Goal: Task Accomplishment & Management: Use online tool/utility

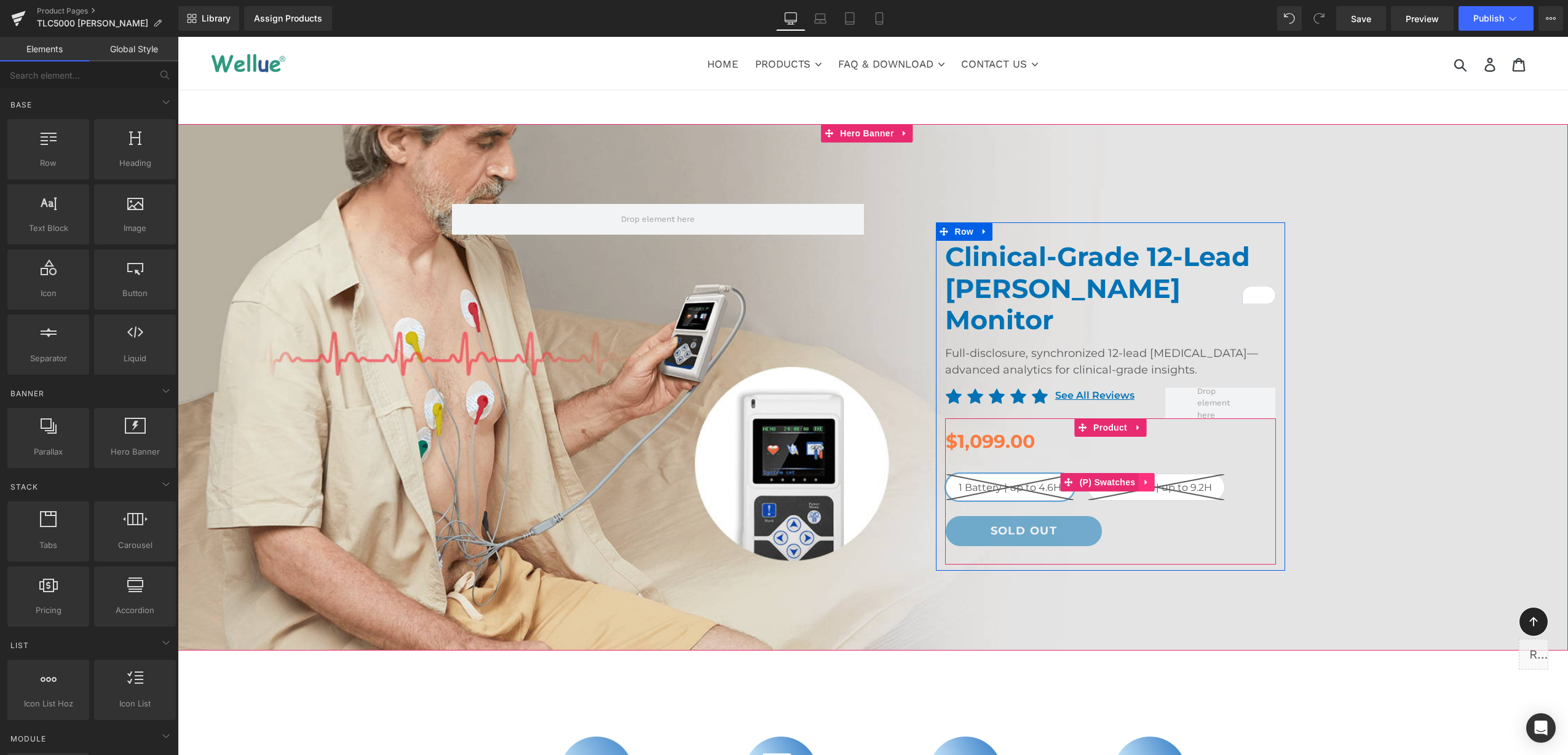
click at [1149, 473] on link at bounding box center [1146, 482] width 16 height 18
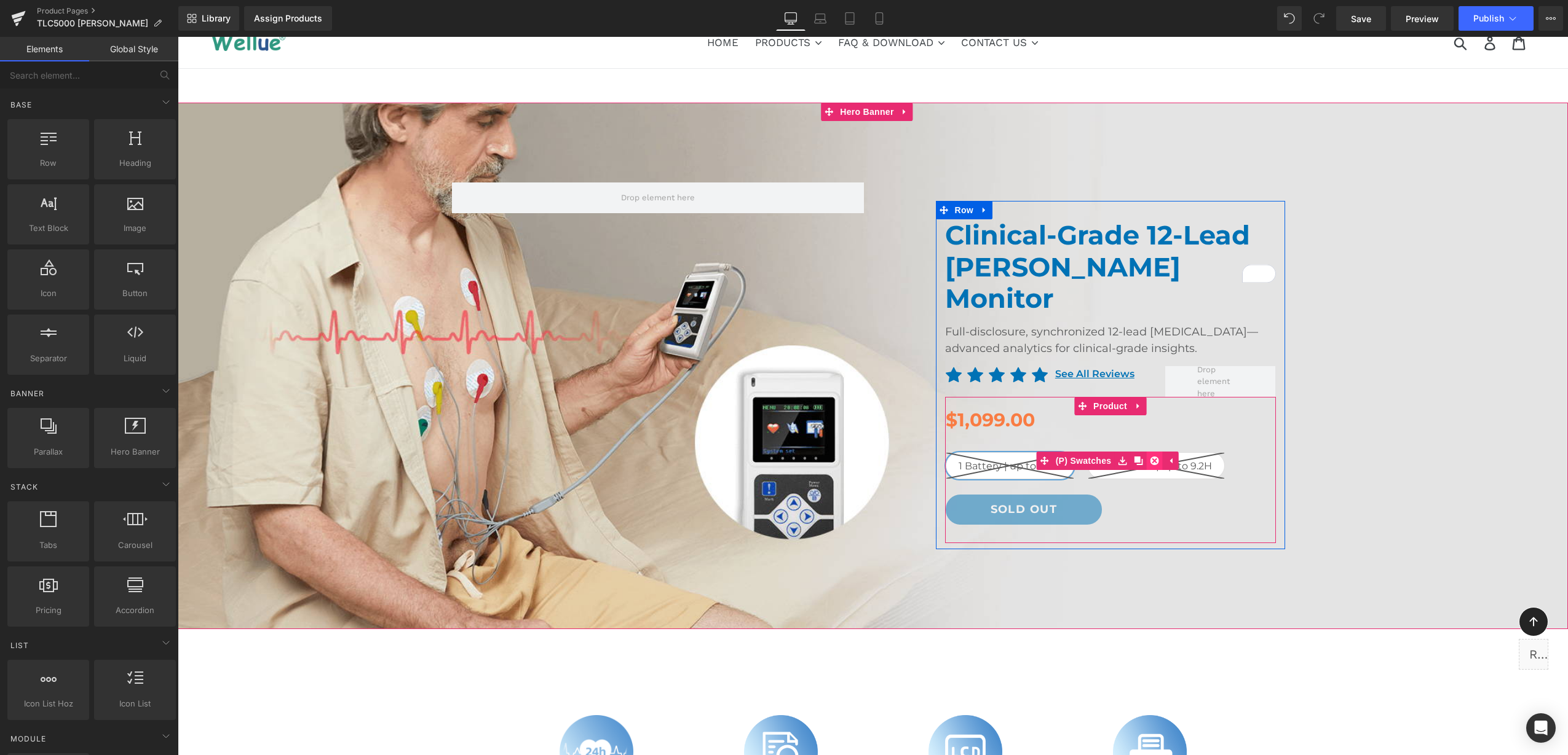
click at [1152, 456] on icon at bounding box center [1154, 461] width 8 height 8
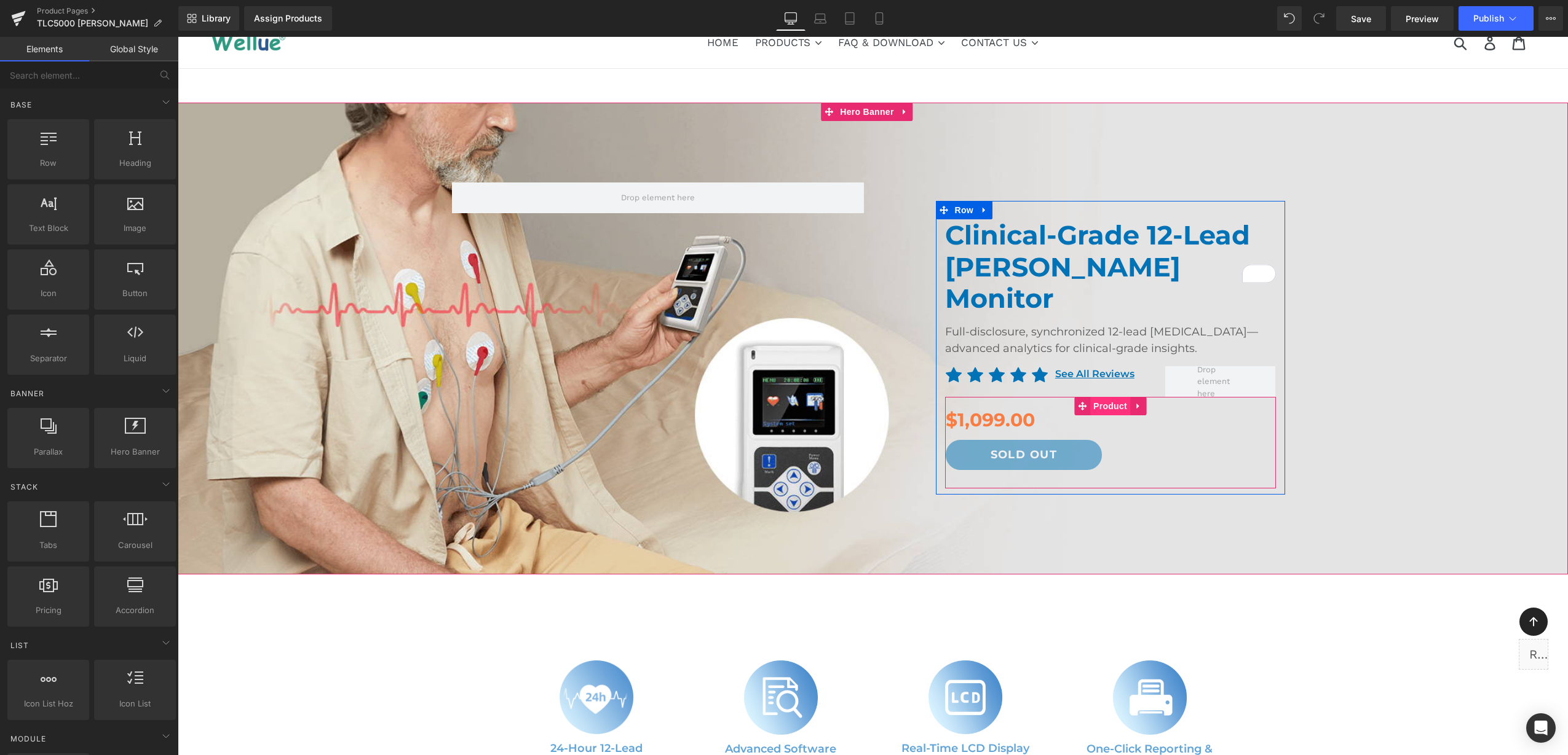
click at [1090, 397] on span "Product" at bounding box center [1110, 406] width 40 height 18
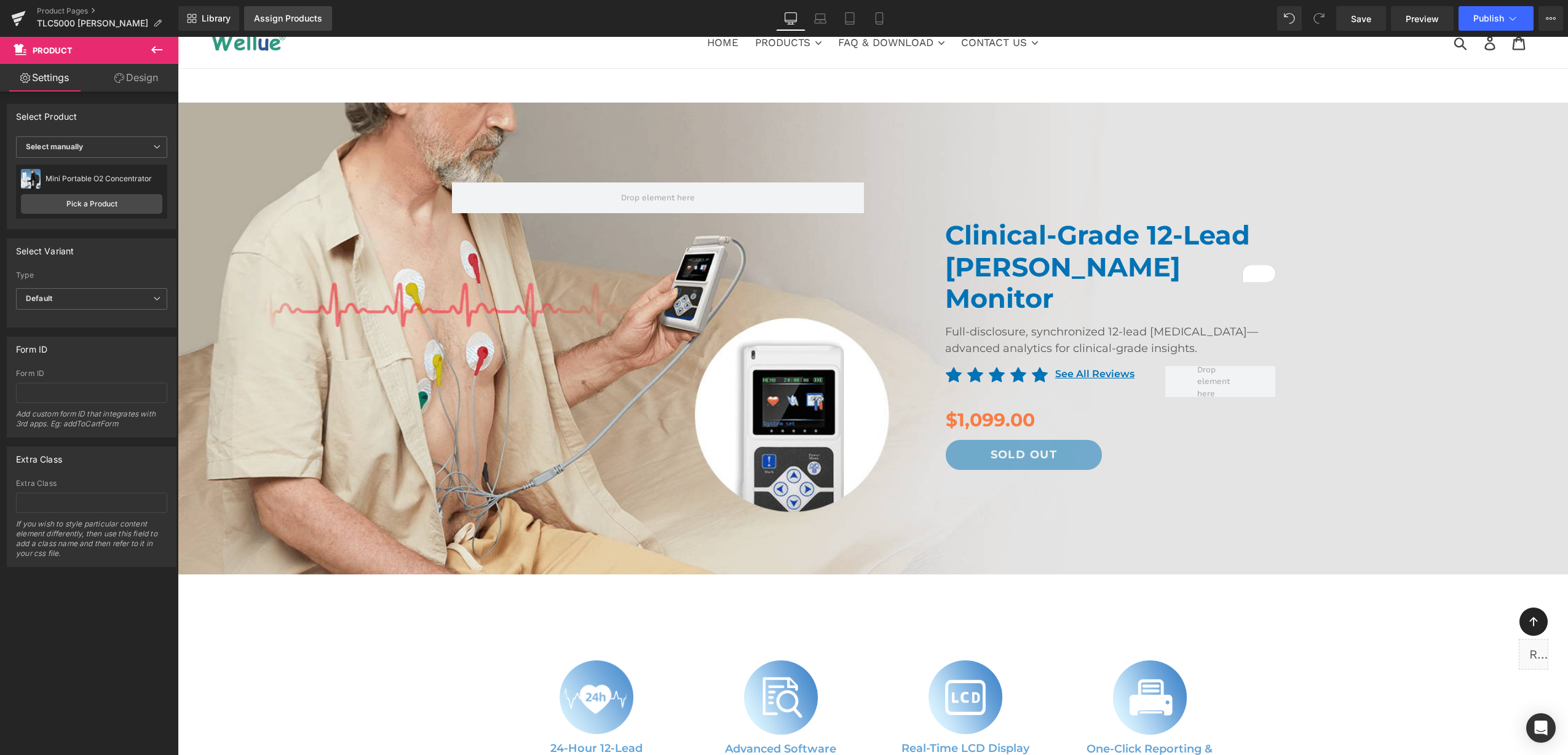
click at [292, 16] on div "Assign Products" at bounding box center [288, 18] width 69 height 10
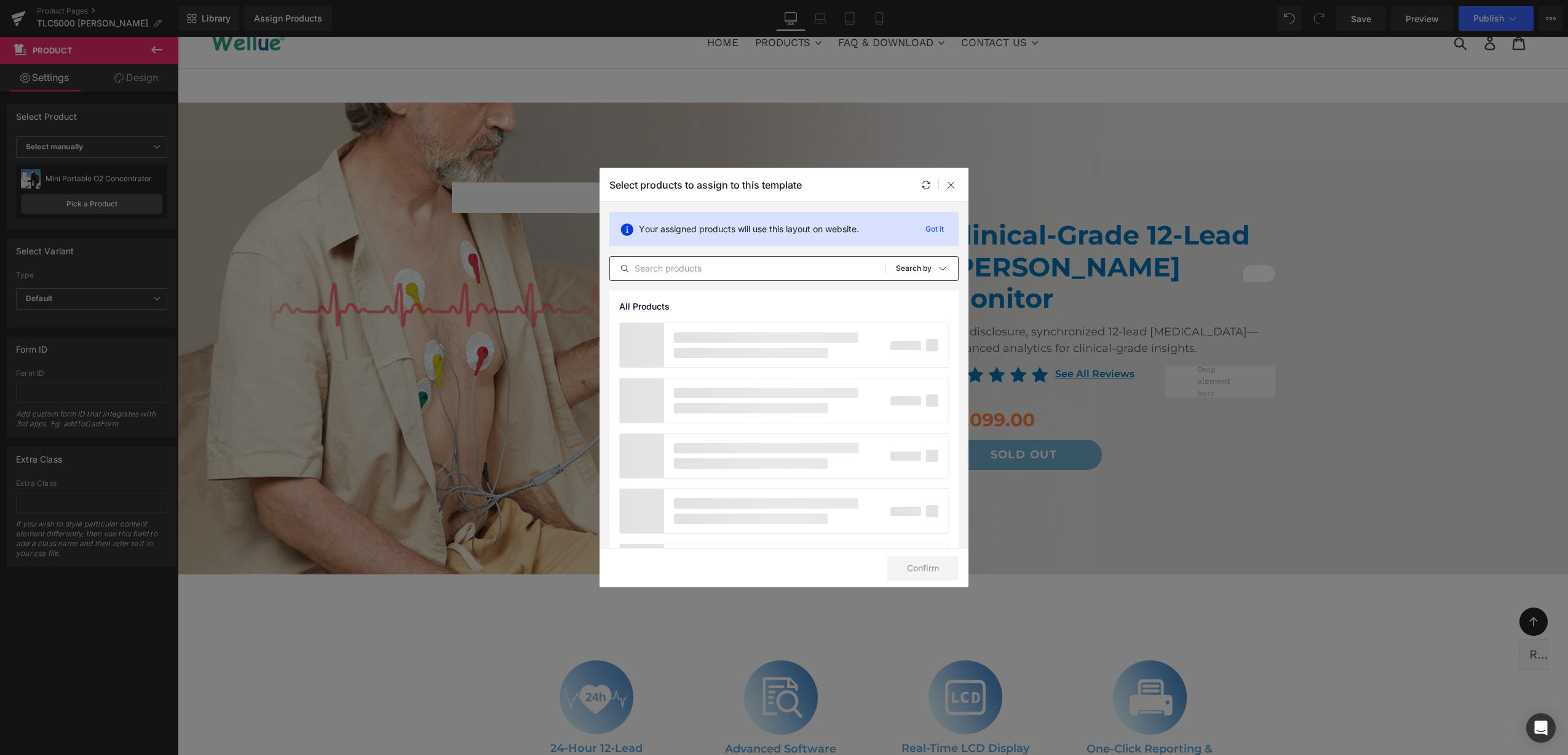
click at [676, 262] on input "text" at bounding box center [748, 268] width 276 height 15
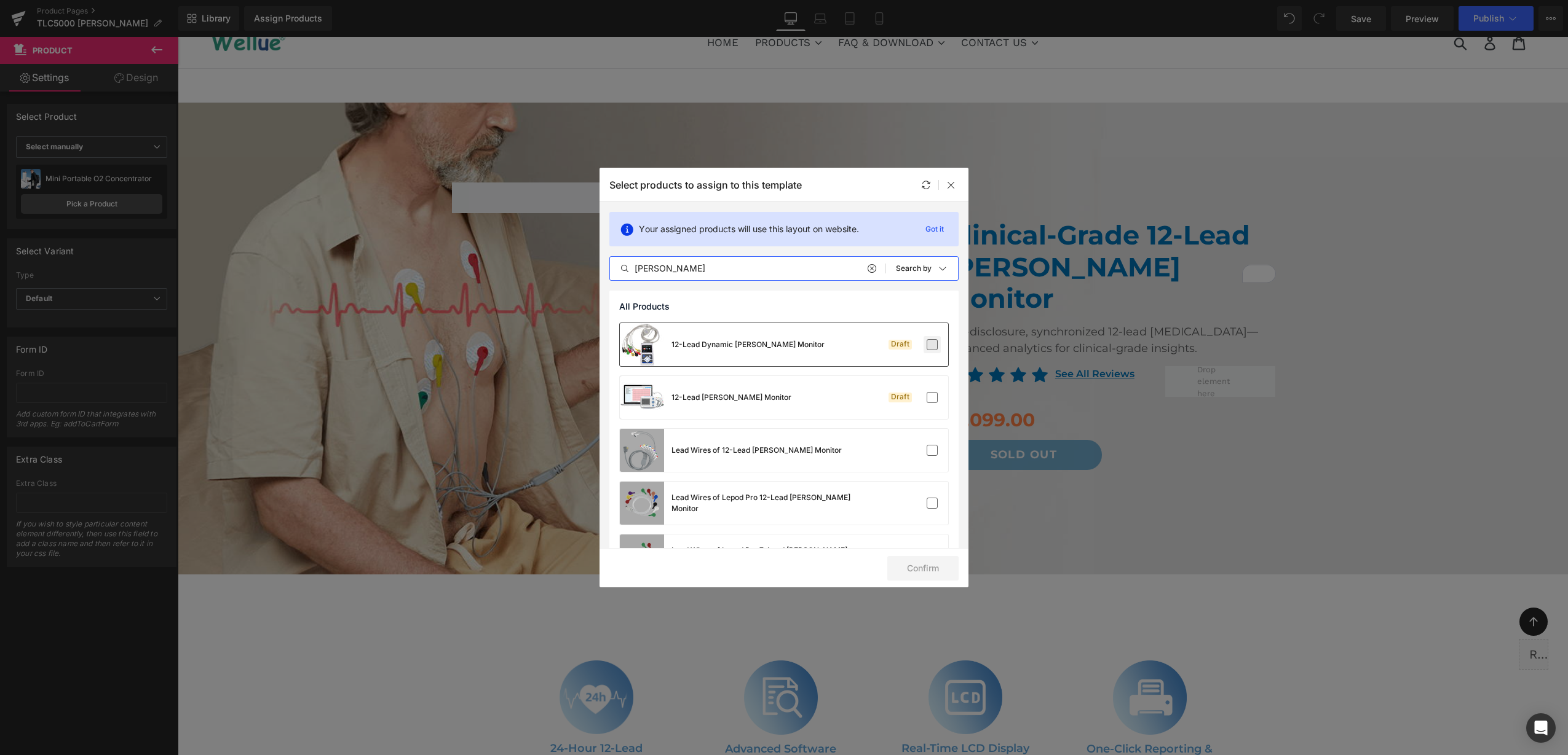
type input "[PERSON_NAME]"
click at [929, 347] on label at bounding box center [932, 345] width 11 height 11
click at [932, 345] on input "checkbox" at bounding box center [932, 345] width 0 height 0
click at [936, 570] on button "Confirm" at bounding box center [923, 568] width 71 height 24
